Goal: Navigation & Orientation: Find specific page/section

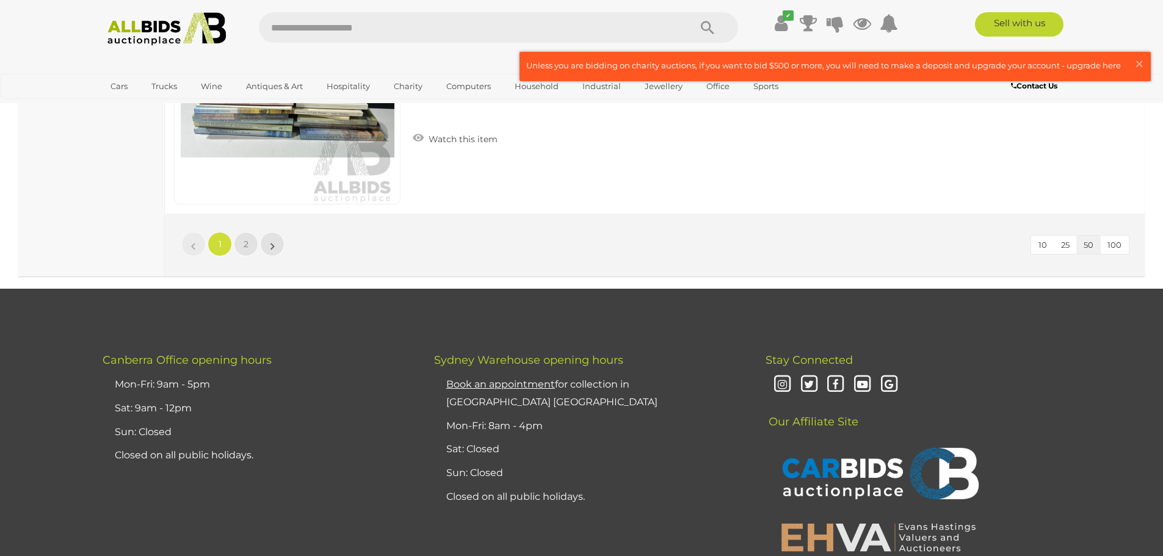
scroll to position [11726, 0]
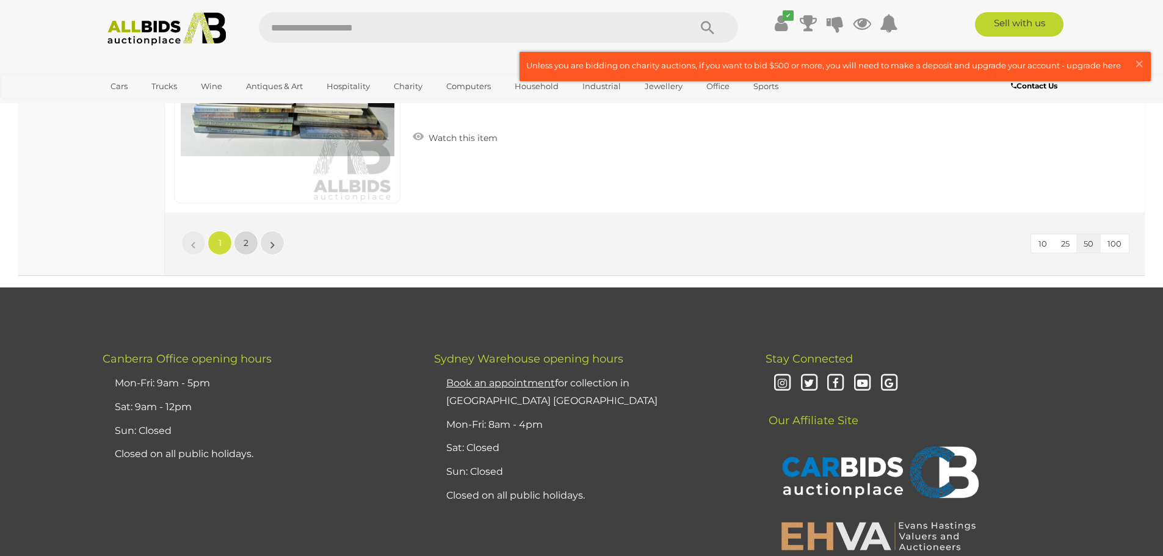
click at [252, 246] on link "2" at bounding box center [246, 243] width 24 height 24
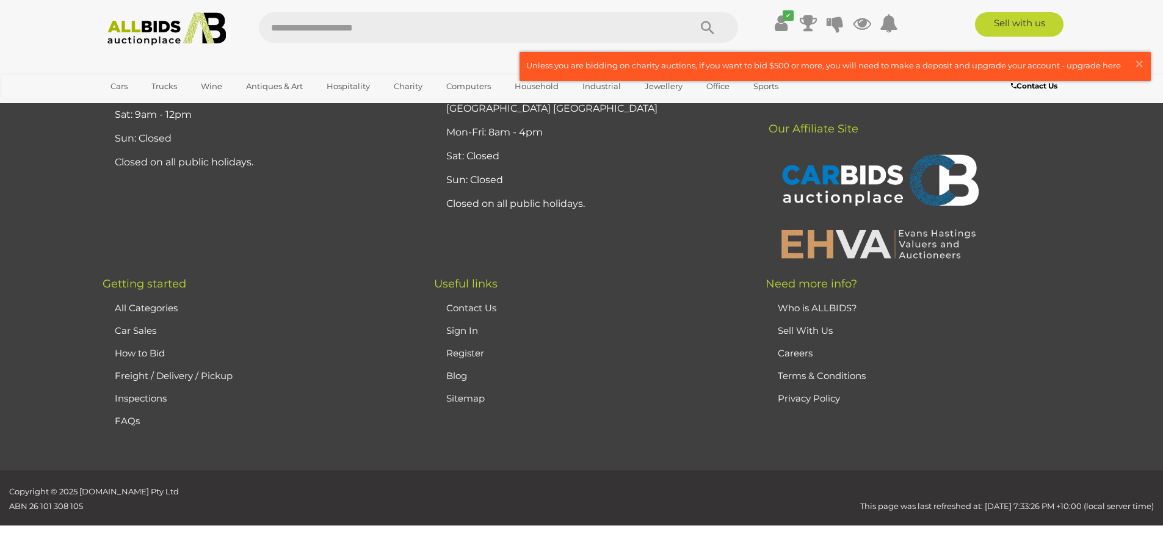
scroll to position [60, 0]
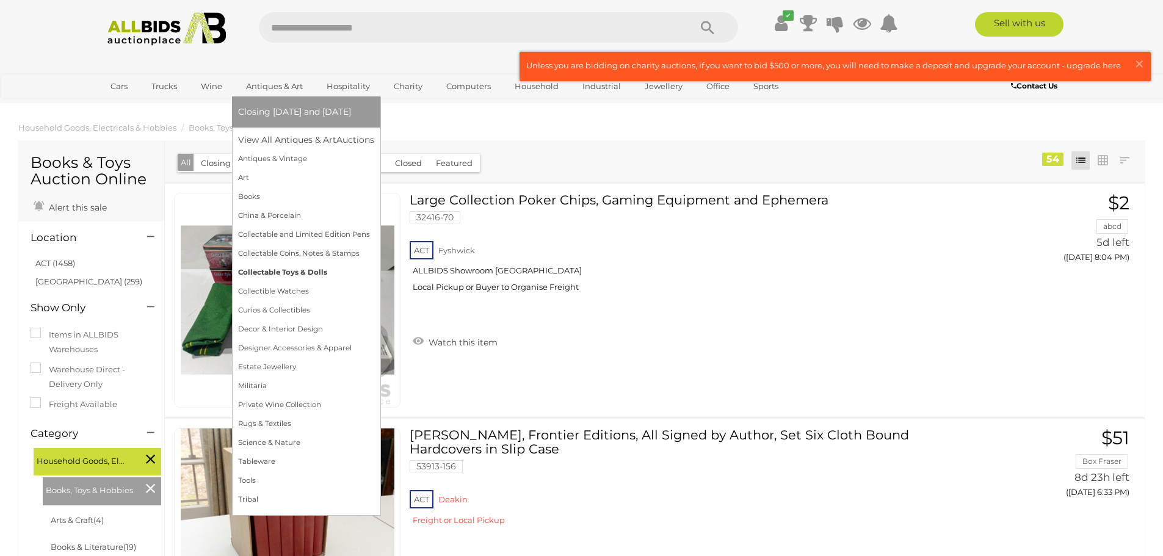
click at [289, 269] on link "Collectable Toys & Dolls" at bounding box center [306, 272] width 136 height 19
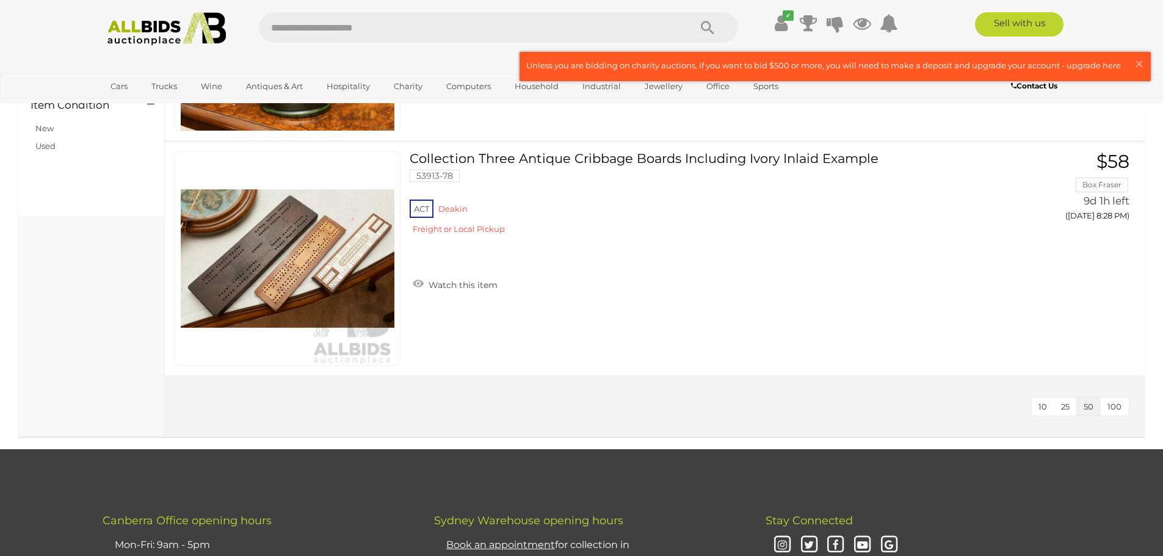
scroll to position [977, 0]
